Goal: Task Accomplishment & Management: Manage account settings

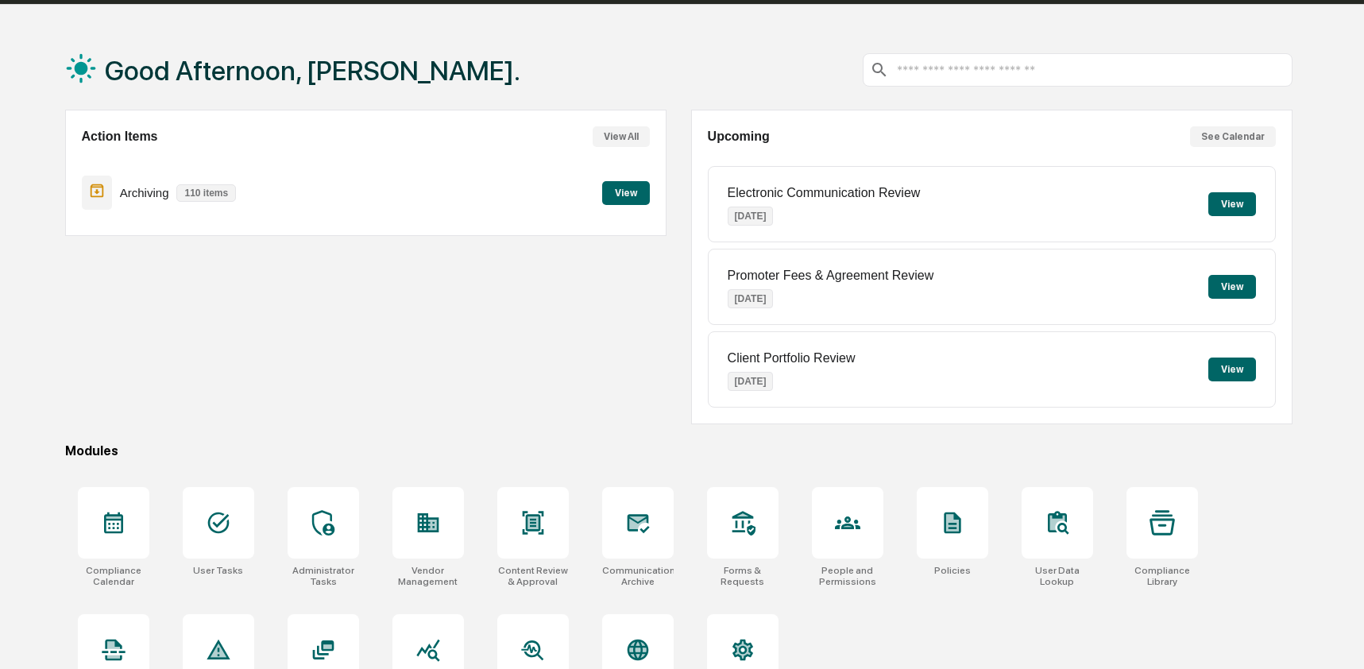
scroll to position [103, 0]
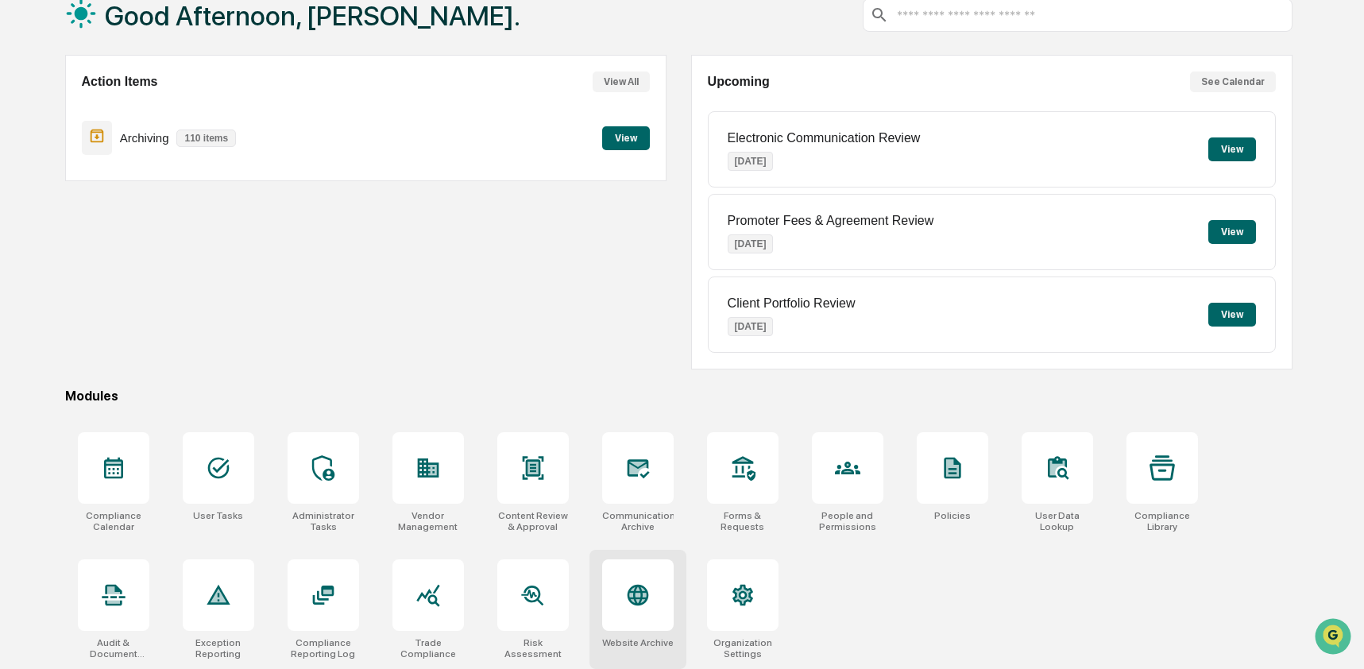
click at [636, 594] on icon at bounding box center [637, 594] width 17 height 17
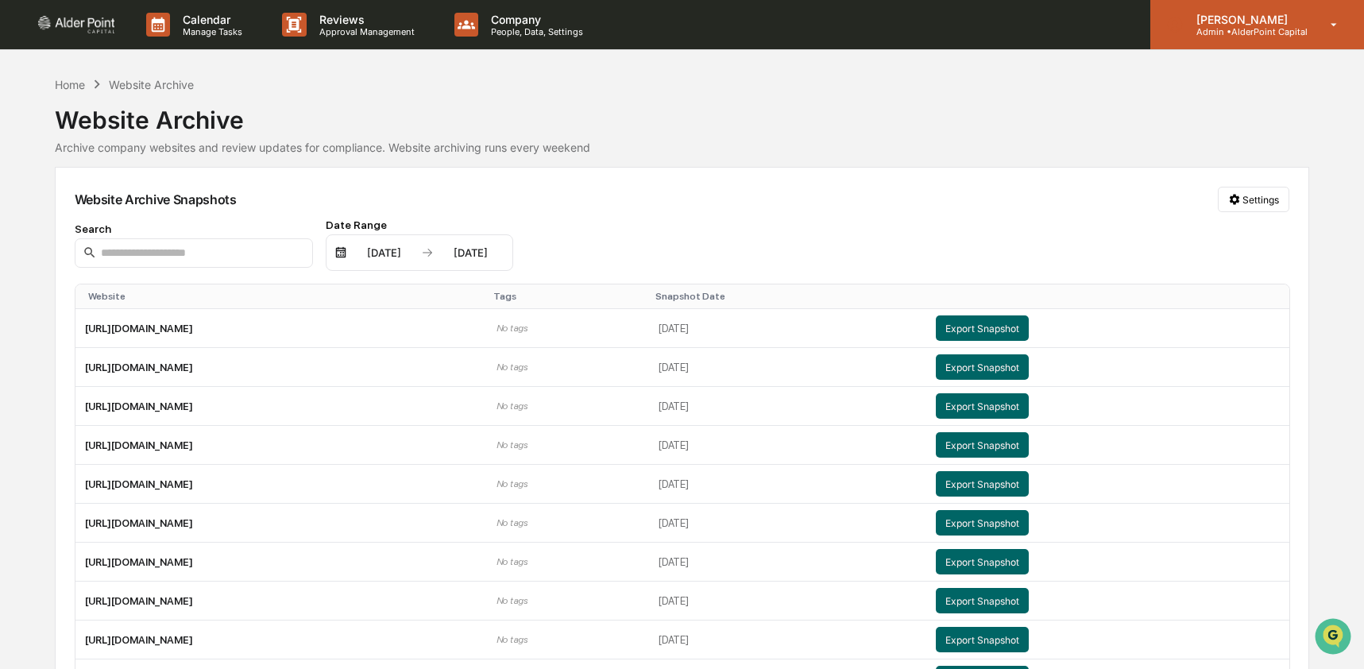
click at [1287, 26] on p "Admin • AlderPoint Capital" at bounding box center [1246, 31] width 124 height 11
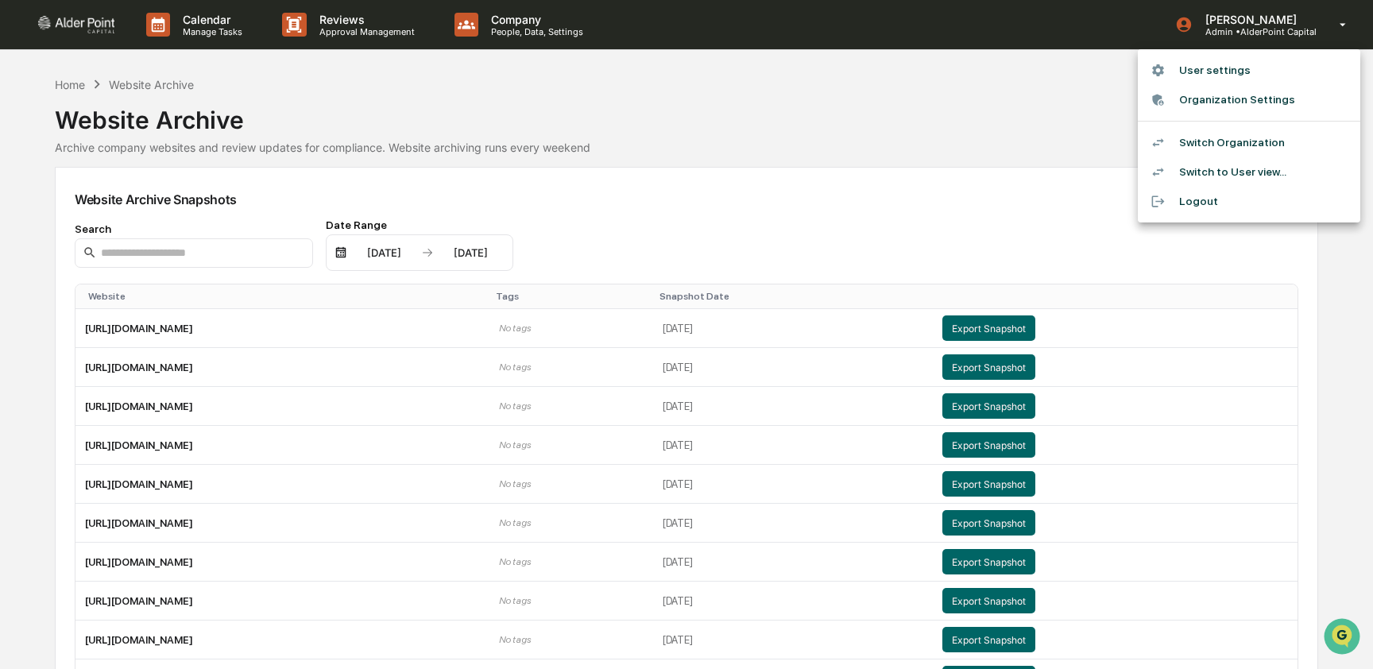
click at [1290, 135] on li "Switch Organization" at bounding box center [1249, 142] width 222 height 29
